Goal: Information Seeking & Learning: Compare options

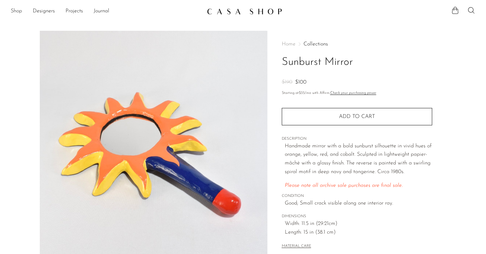
click at [15, 13] on link "Shop" at bounding box center [16, 11] width 11 height 9
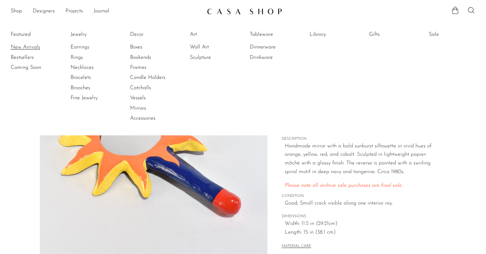
click at [19, 43] on link "New Arrivals" at bounding box center [36, 46] width 50 height 7
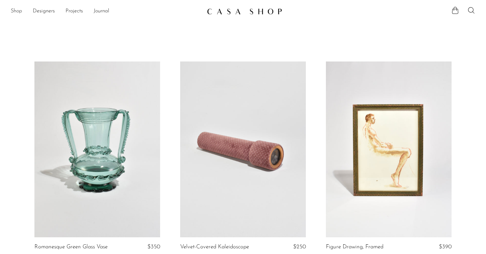
click at [15, 11] on link "Shop" at bounding box center [16, 11] width 11 height 9
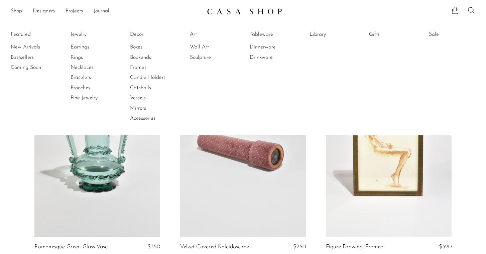
click at [194, 29] on li "Art Art All Wall Art Sculpture" at bounding box center [213, 76] width 46 height 97
click at [193, 32] on link "Art" at bounding box center [215, 34] width 50 height 7
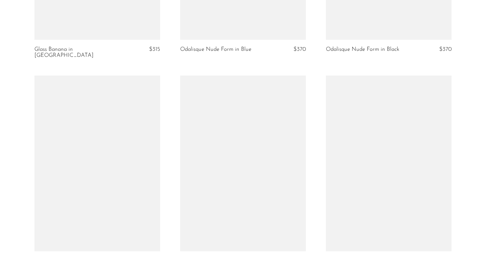
scroll to position [2460, 0]
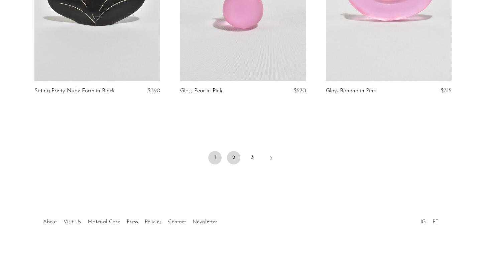
click at [237, 151] on link "2" at bounding box center [233, 157] width 13 height 13
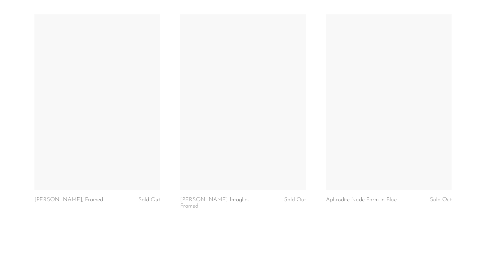
scroll to position [2462, 0]
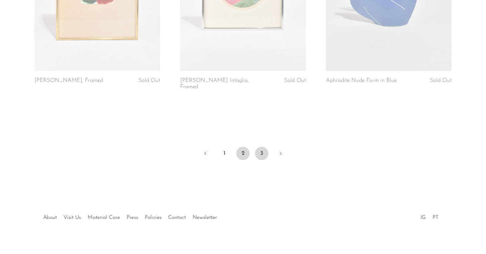
click at [262, 147] on link "3" at bounding box center [261, 153] width 13 height 13
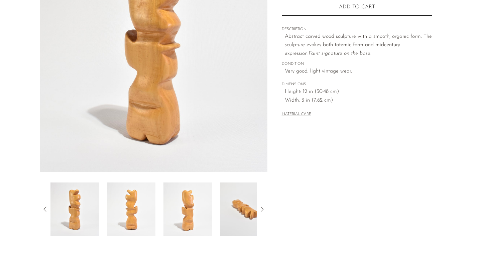
scroll to position [181, 0]
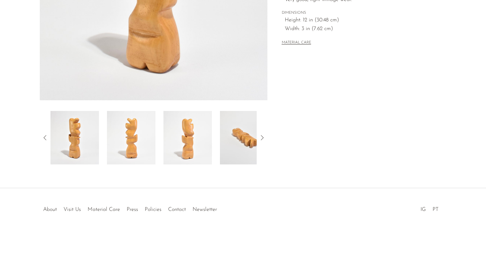
click at [132, 128] on img at bounding box center [131, 137] width 48 height 53
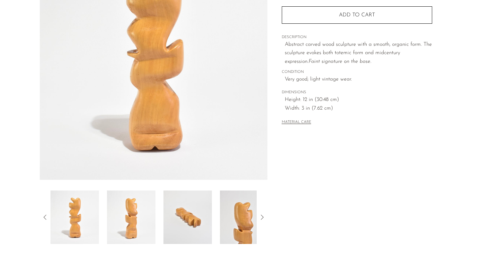
scroll to position [13, 0]
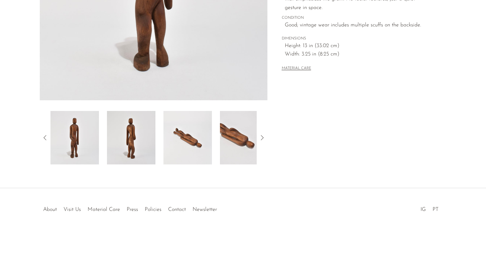
scroll to position [181, 0]
click at [148, 133] on img at bounding box center [131, 137] width 48 height 53
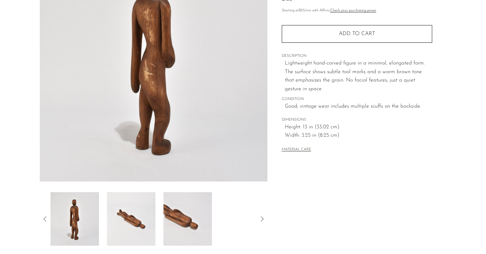
scroll to position [101, 0]
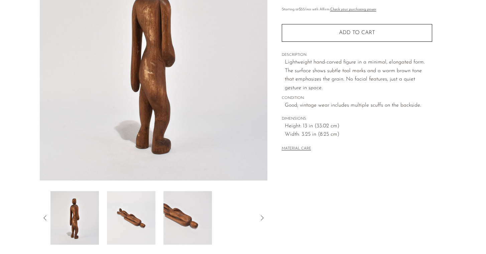
click at [132, 224] on img at bounding box center [131, 217] width 48 height 53
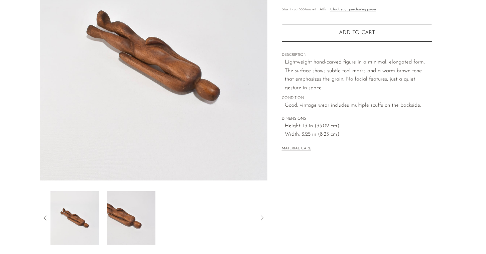
click at [141, 212] on img at bounding box center [131, 217] width 48 height 53
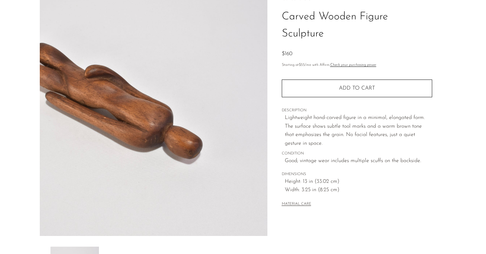
scroll to position [0, 0]
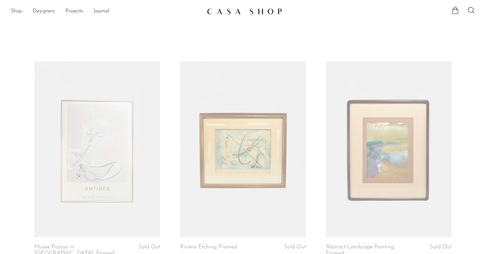
click at [20, 9] on link "Shop" at bounding box center [16, 11] width 11 height 9
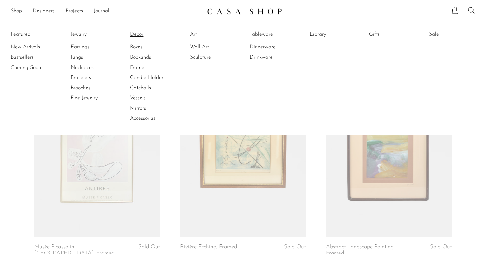
click at [135, 31] on link "Decor" at bounding box center [155, 34] width 50 height 7
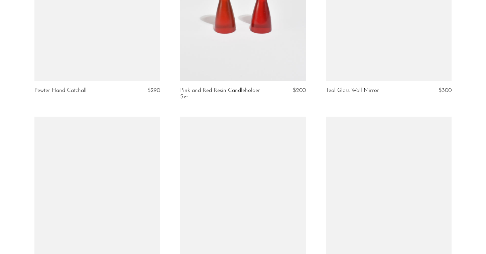
scroll to position [2416, 0]
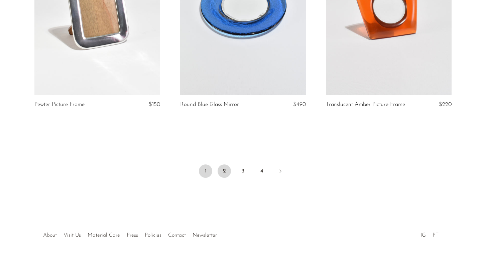
click at [226, 178] on link "2" at bounding box center [224, 170] width 13 height 13
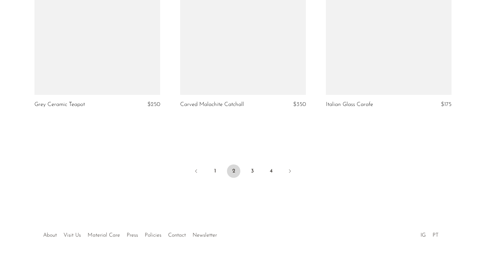
scroll to position [2436, 0]
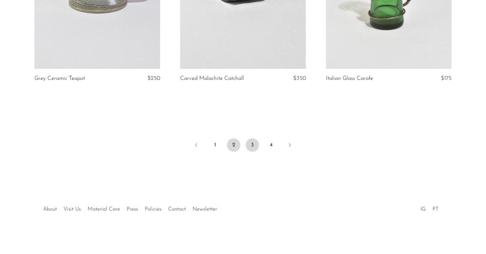
click at [249, 146] on link "3" at bounding box center [252, 144] width 13 height 13
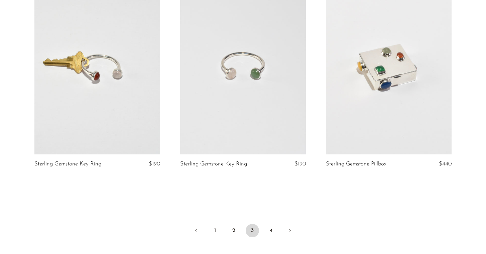
scroll to position [2391, 0]
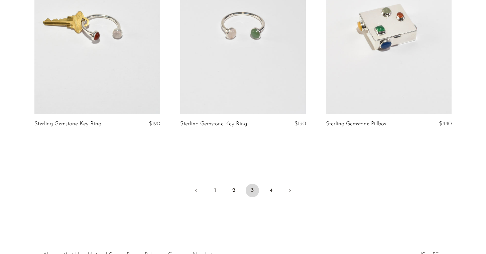
click at [275, 184] on li "4" at bounding box center [270, 191] width 13 height 15
click at [273, 188] on link "4" at bounding box center [270, 190] width 13 height 13
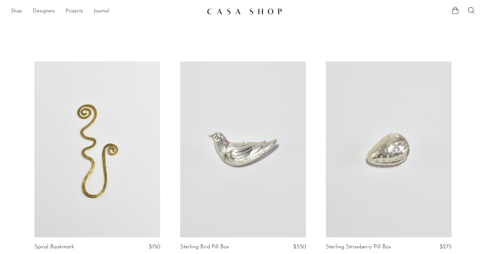
click at [18, 10] on link "Shop" at bounding box center [16, 11] width 11 height 9
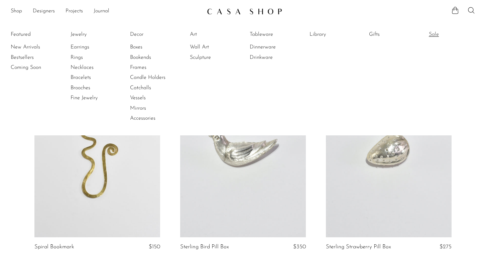
click at [432, 35] on link "Sale" at bounding box center [454, 34] width 50 height 7
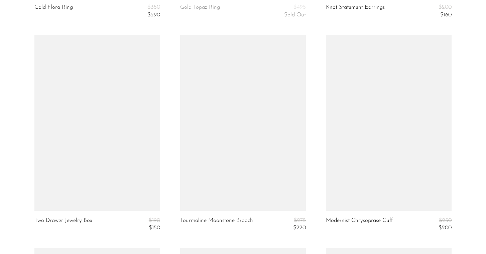
scroll to position [1979, 0]
